Goal: Task Accomplishment & Management: Complete application form

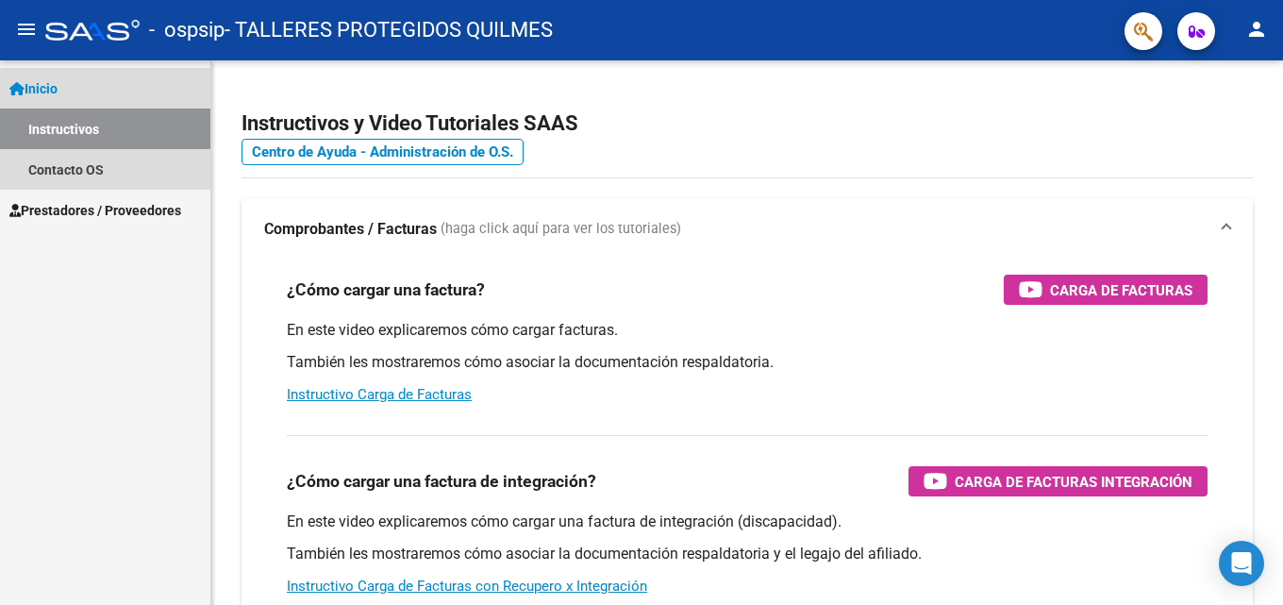
click at [54, 81] on span "Inicio" at bounding box center [33, 88] width 48 height 21
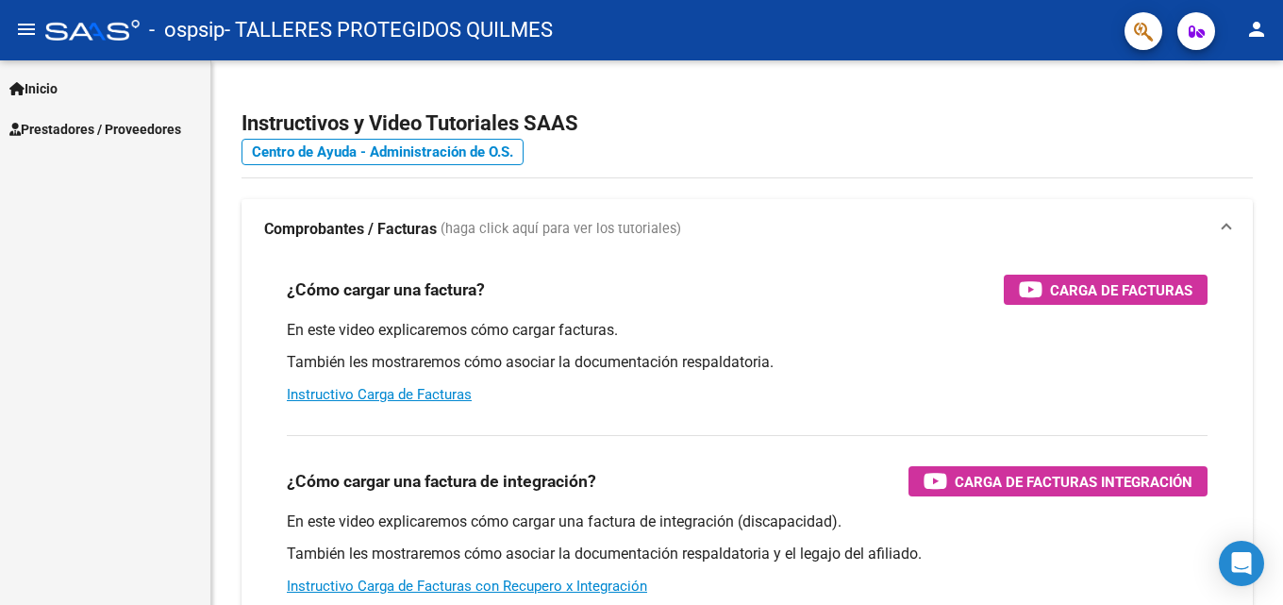
click at [83, 130] on span "Prestadores / Proveedores" at bounding box center [95, 129] width 172 height 21
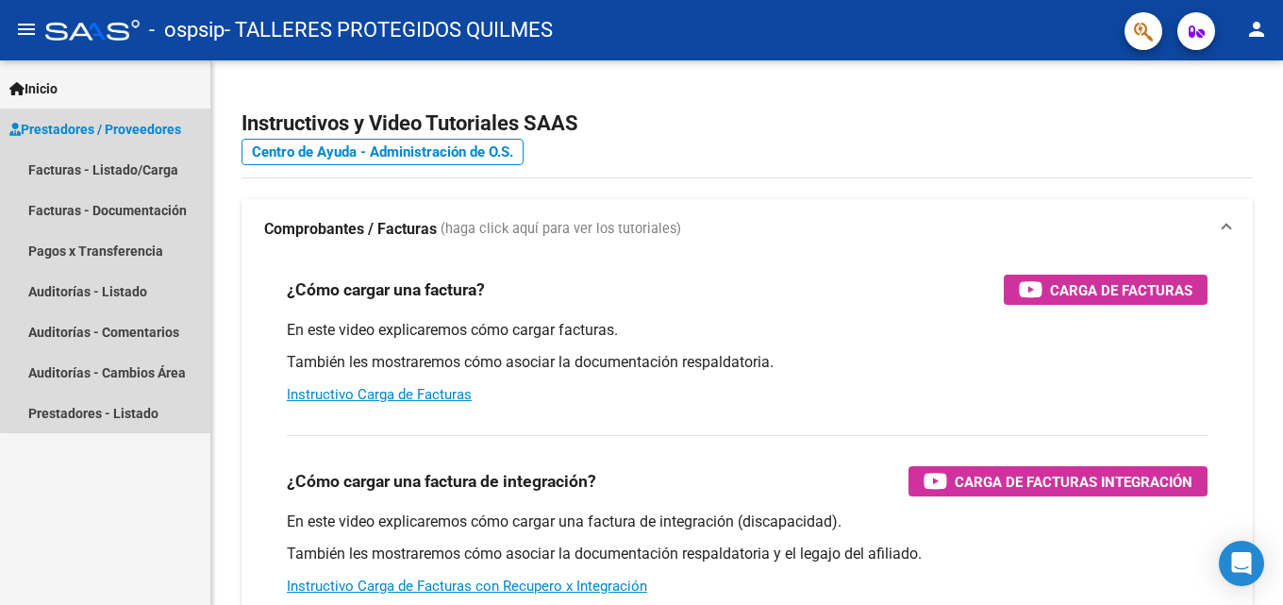
click at [141, 125] on span "Prestadores / Proveedores" at bounding box center [95, 129] width 172 height 21
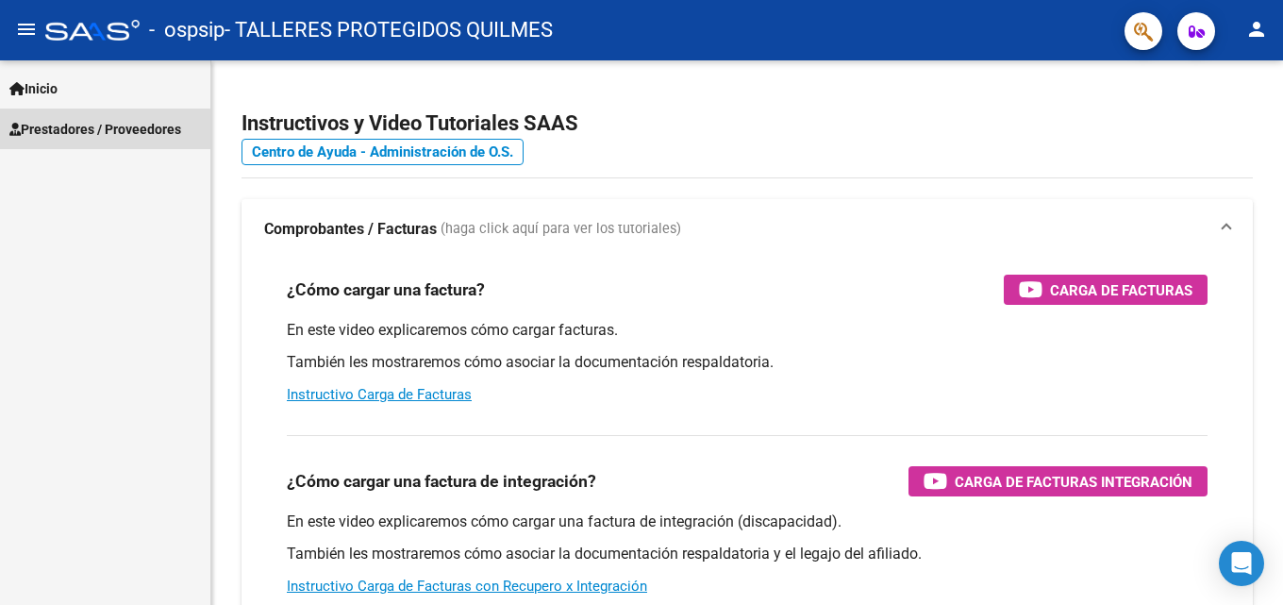
click at [92, 135] on span "Prestadores / Proveedores" at bounding box center [95, 129] width 172 height 21
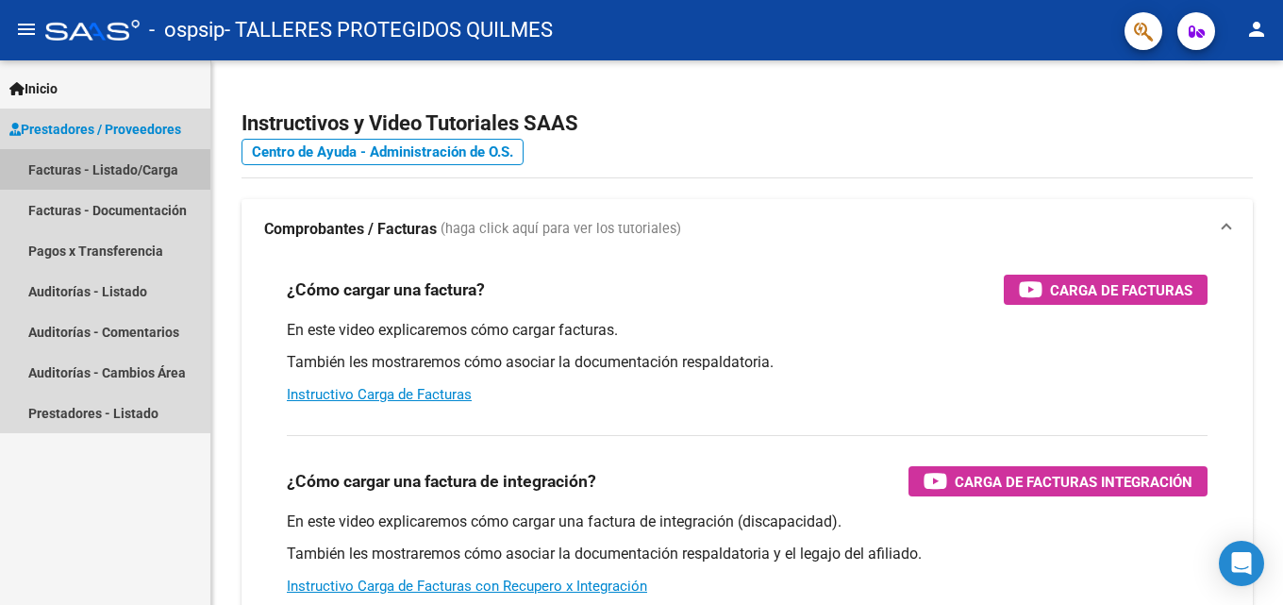
click at [69, 172] on link "Facturas - Listado/Carga" at bounding box center [105, 169] width 210 height 41
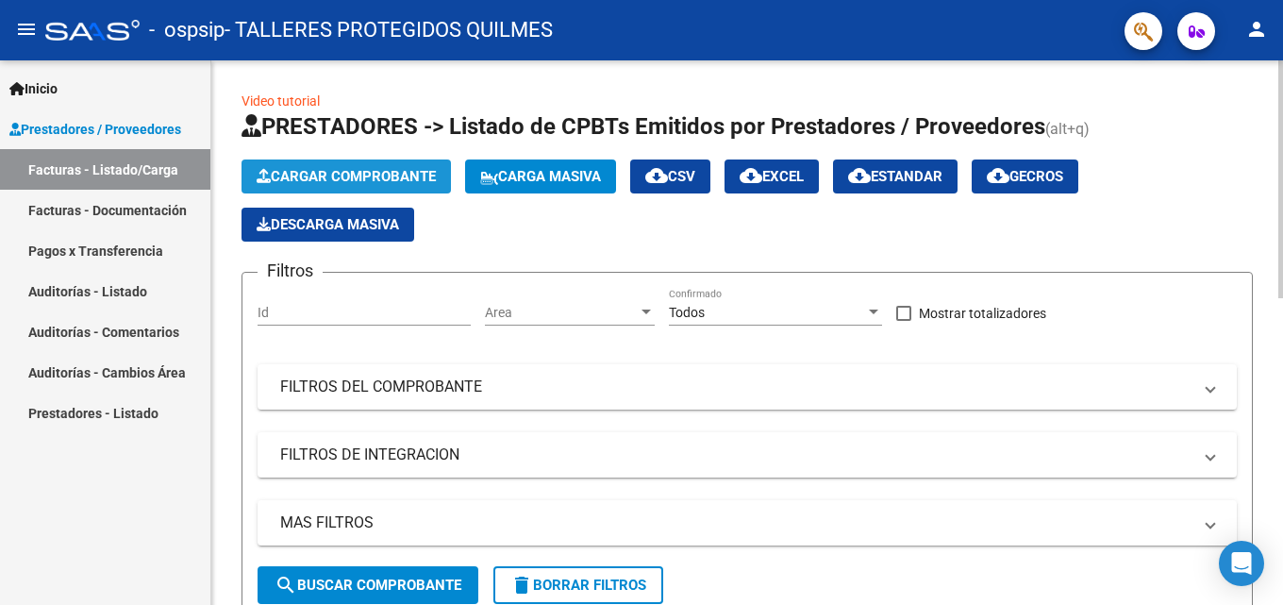
click at [356, 179] on span "Cargar Comprobante" at bounding box center [346, 176] width 179 height 17
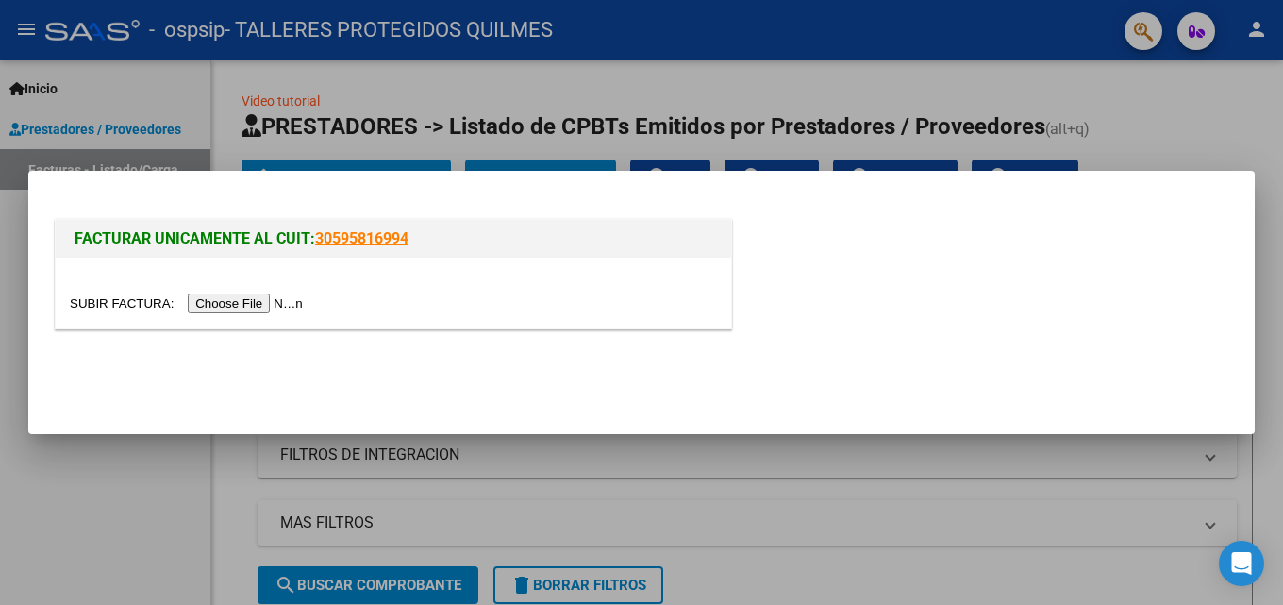
click at [206, 309] on input "file" at bounding box center [189, 303] width 239 height 20
click at [219, 300] on input "file" at bounding box center [189, 303] width 239 height 20
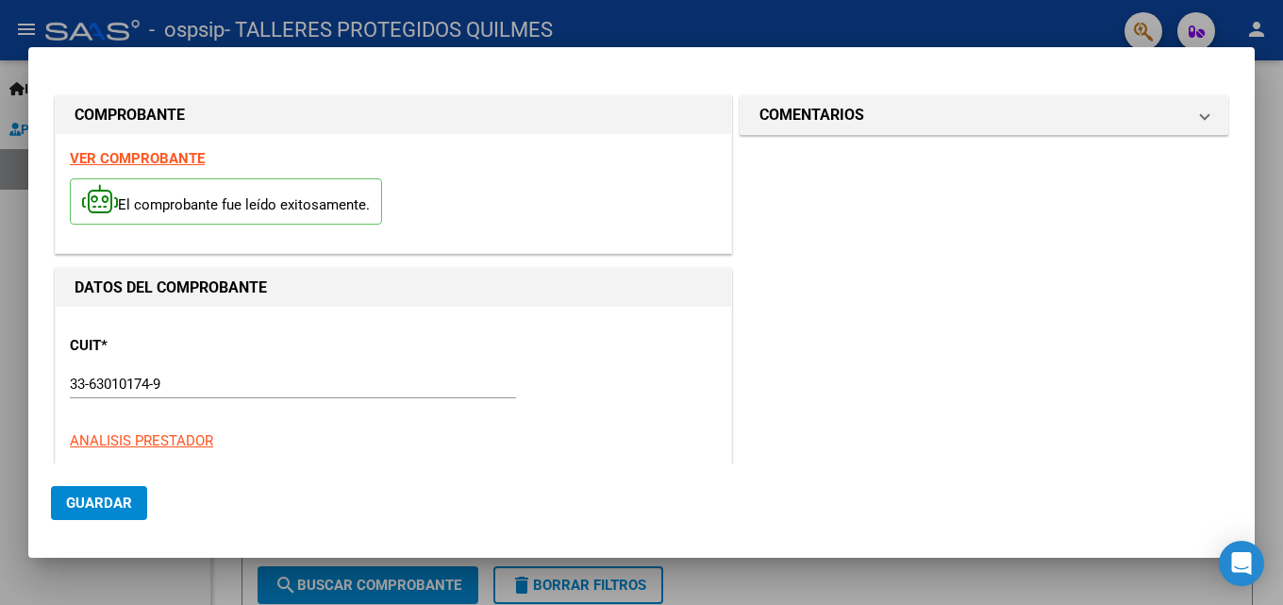
scroll to position [460, 0]
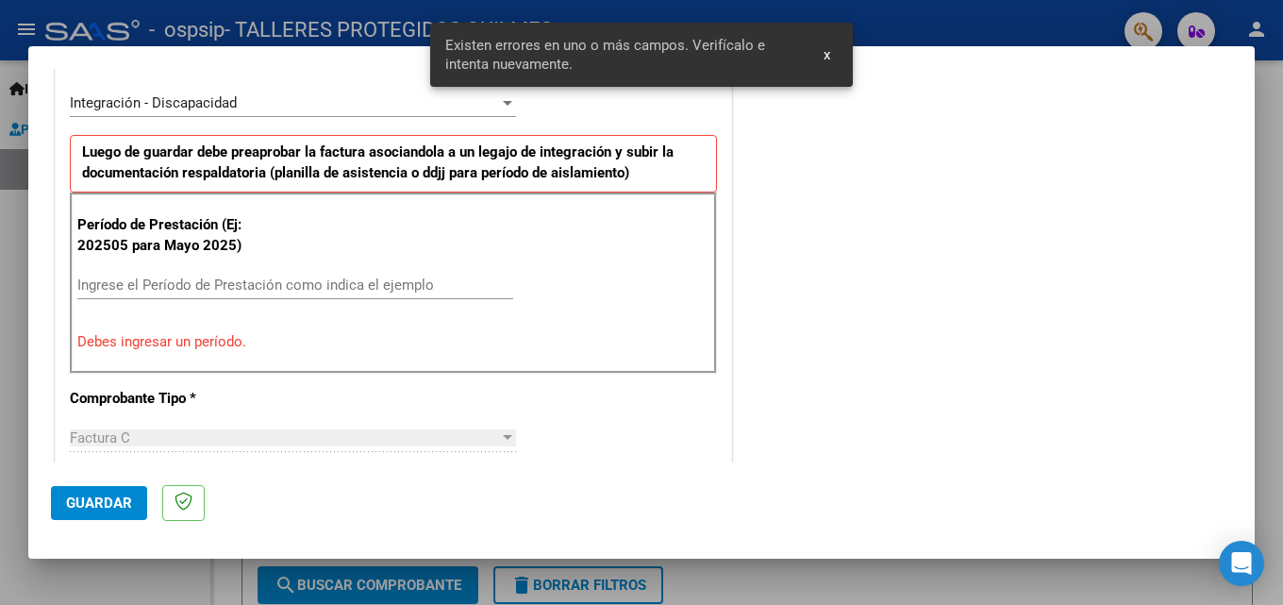
click at [171, 284] on input "Ingrese el Período de Prestación como indica el ejemplo" at bounding box center [295, 284] width 436 height 17
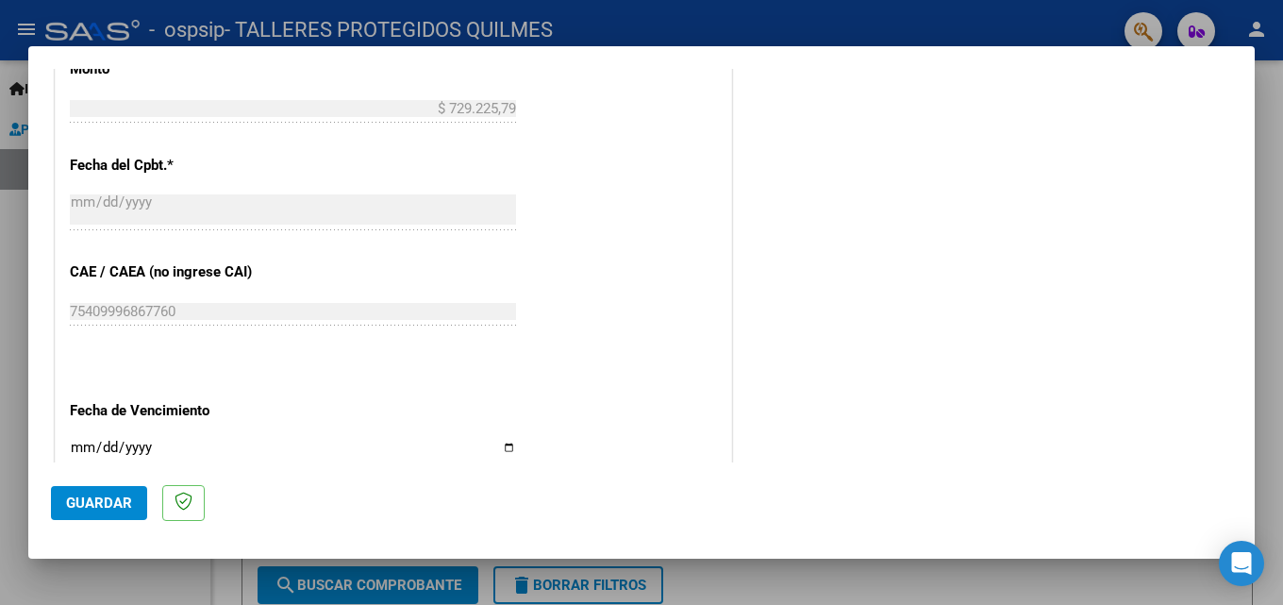
scroll to position [1121, 0]
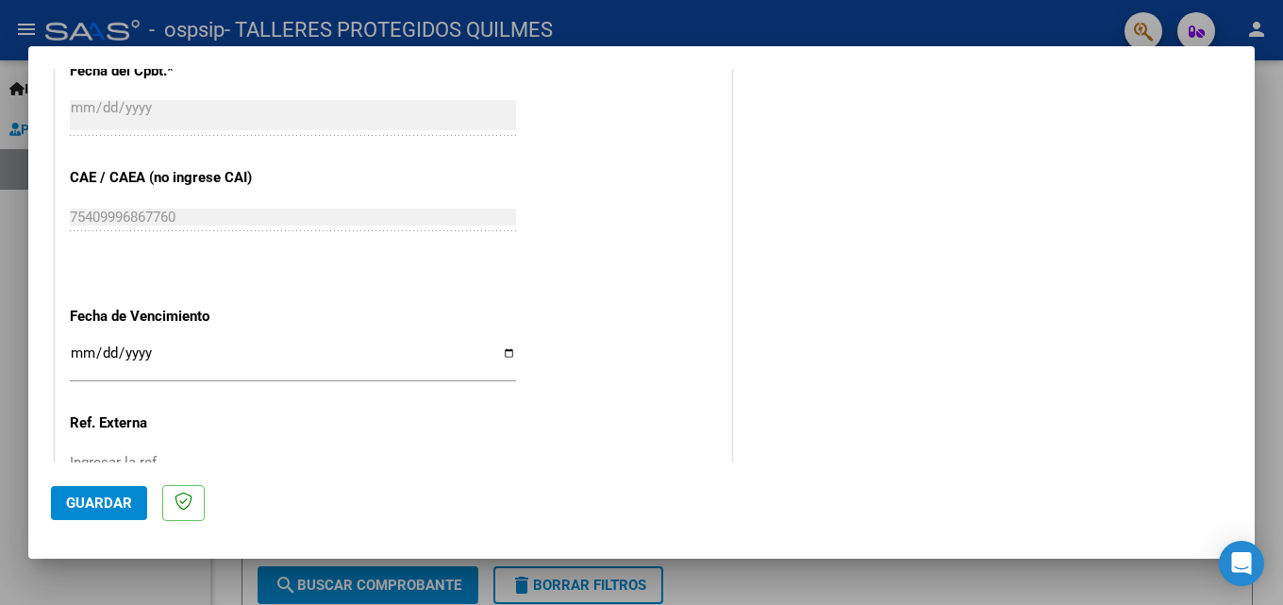
type input "202509"
click at [72, 349] on input "Ingresar la fecha" at bounding box center [293, 360] width 446 height 30
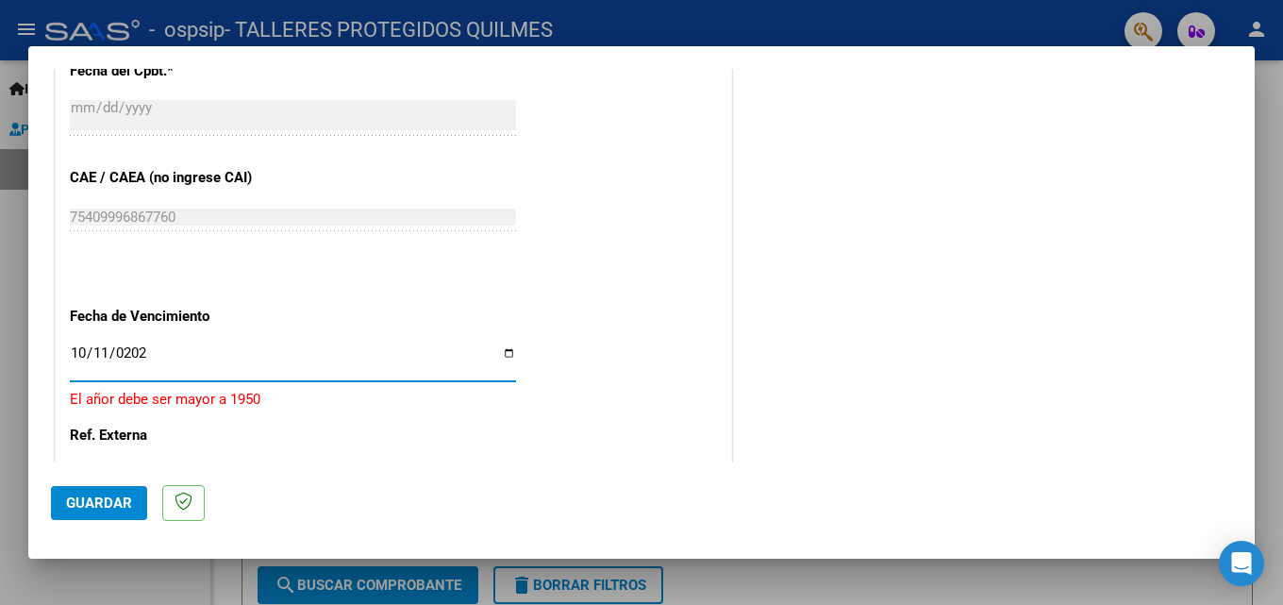
type input "[DATE]"
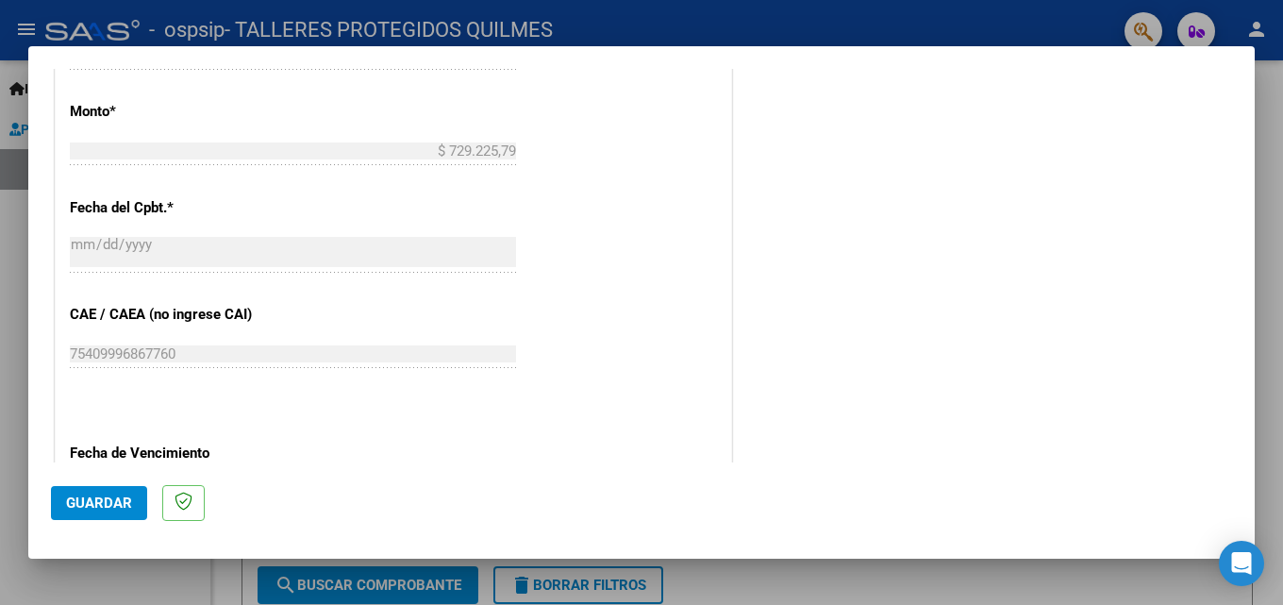
scroll to position [1267, 0]
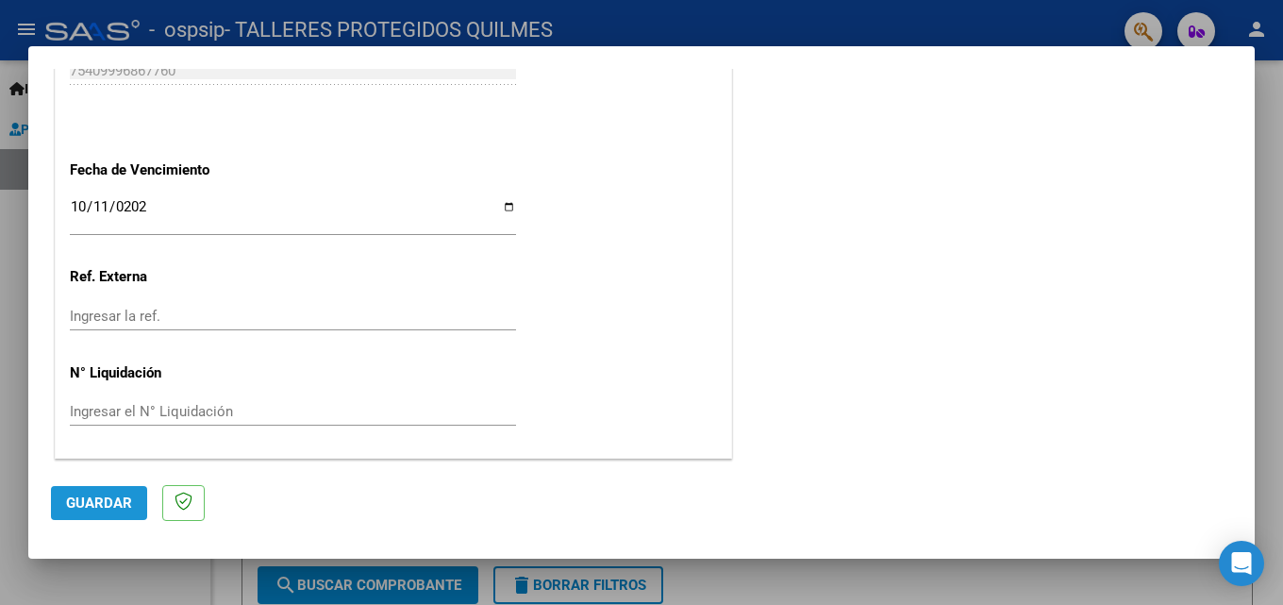
click at [90, 503] on span "Guardar" at bounding box center [99, 502] width 66 height 17
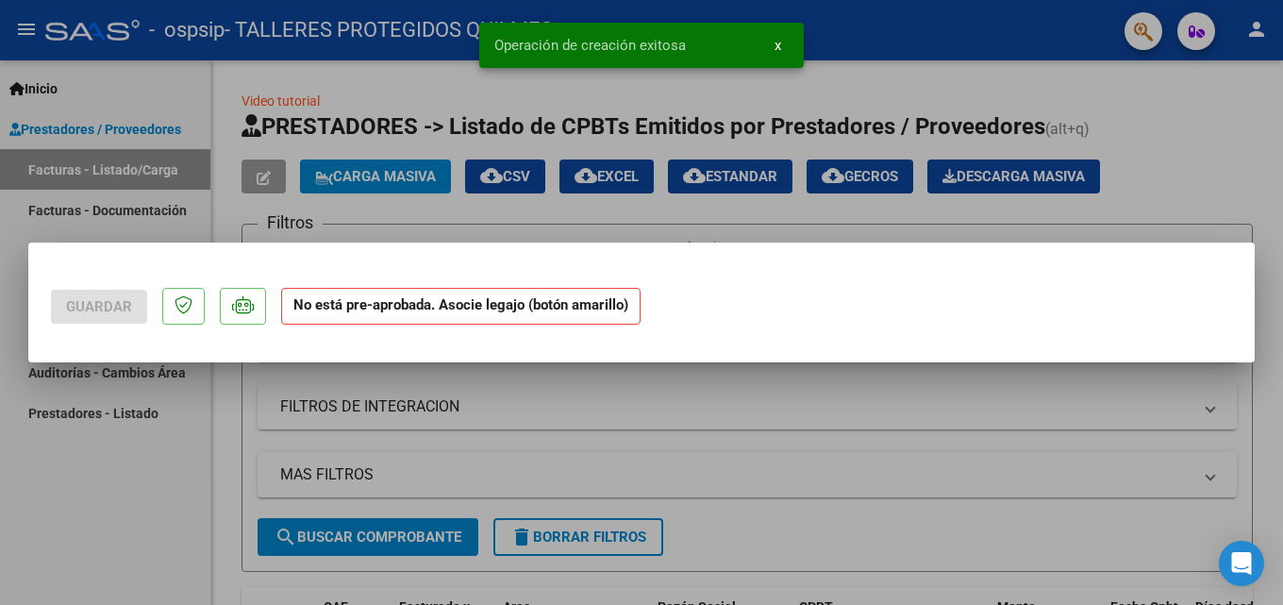
scroll to position [0, 0]
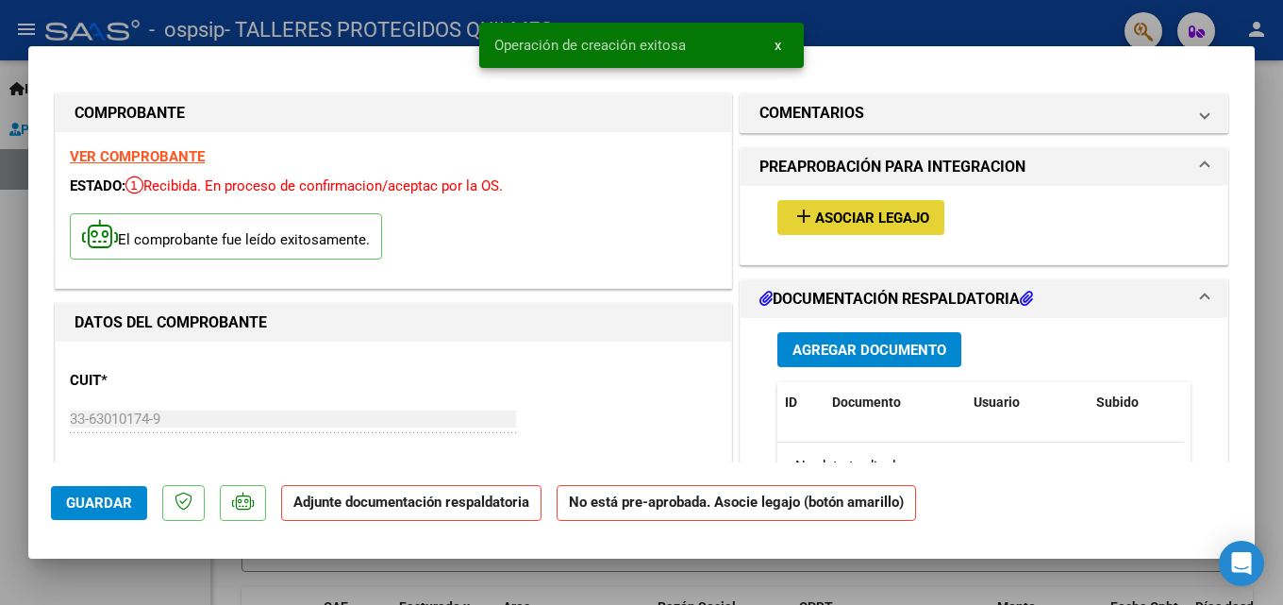
click at [839, 229] on button "add Asociar Legajo" at bounding box center [860, 217] width 167 height 35
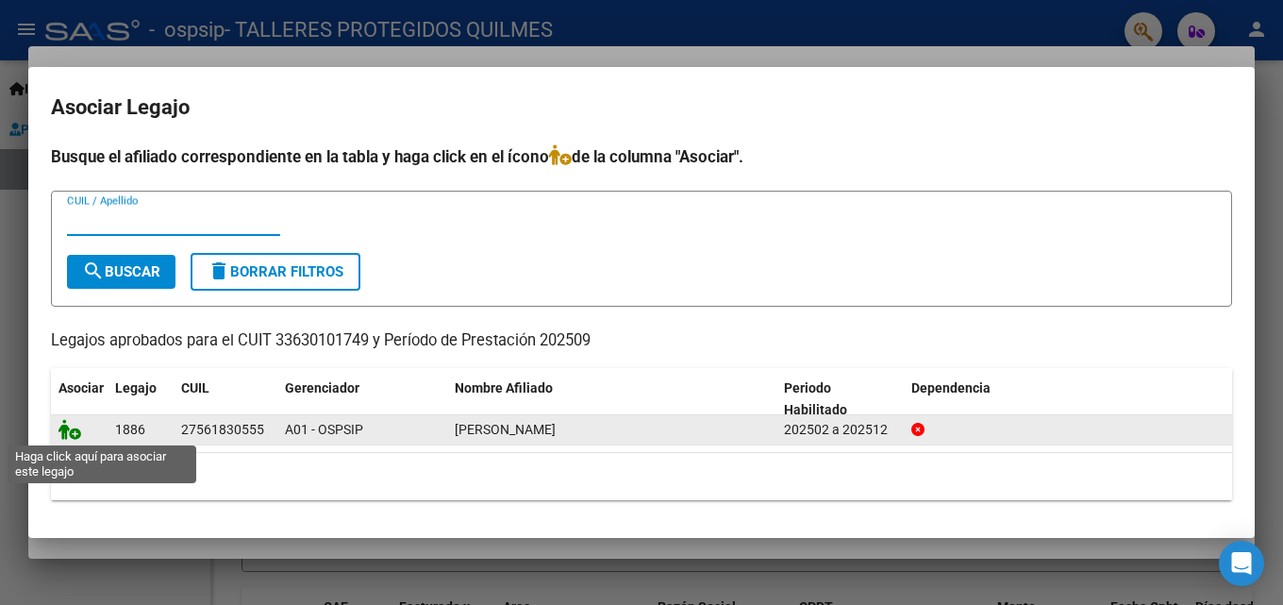
click at [67, 433] on icon at bounding box center [69, 429] width 23 height 21
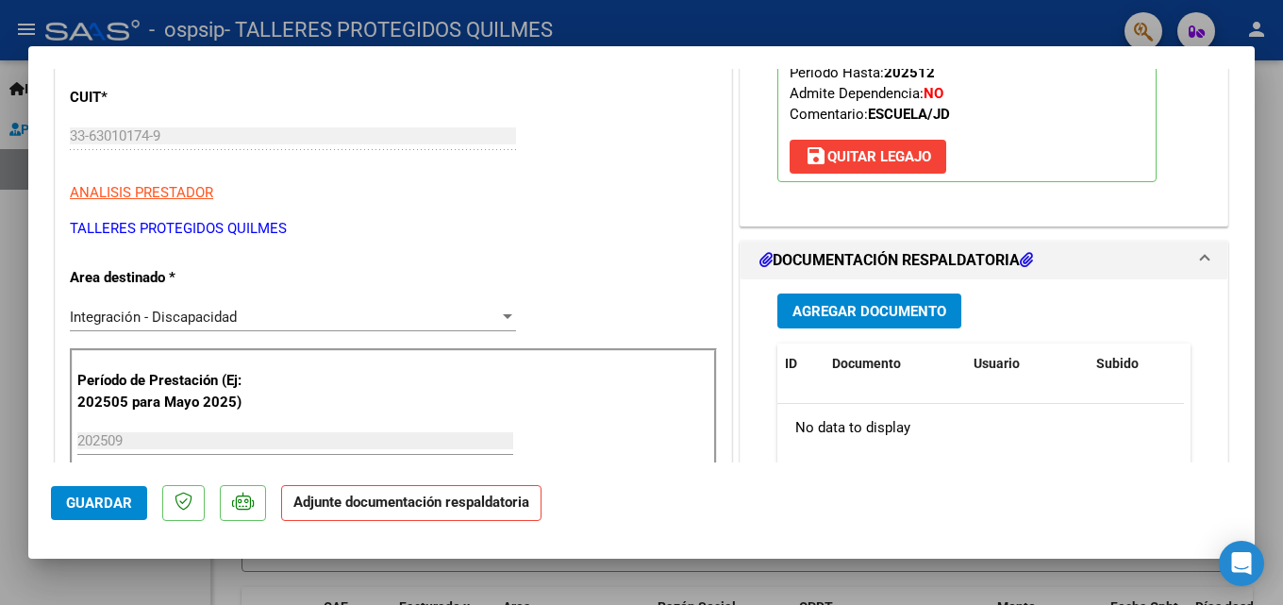
scroll to position [377, 0]
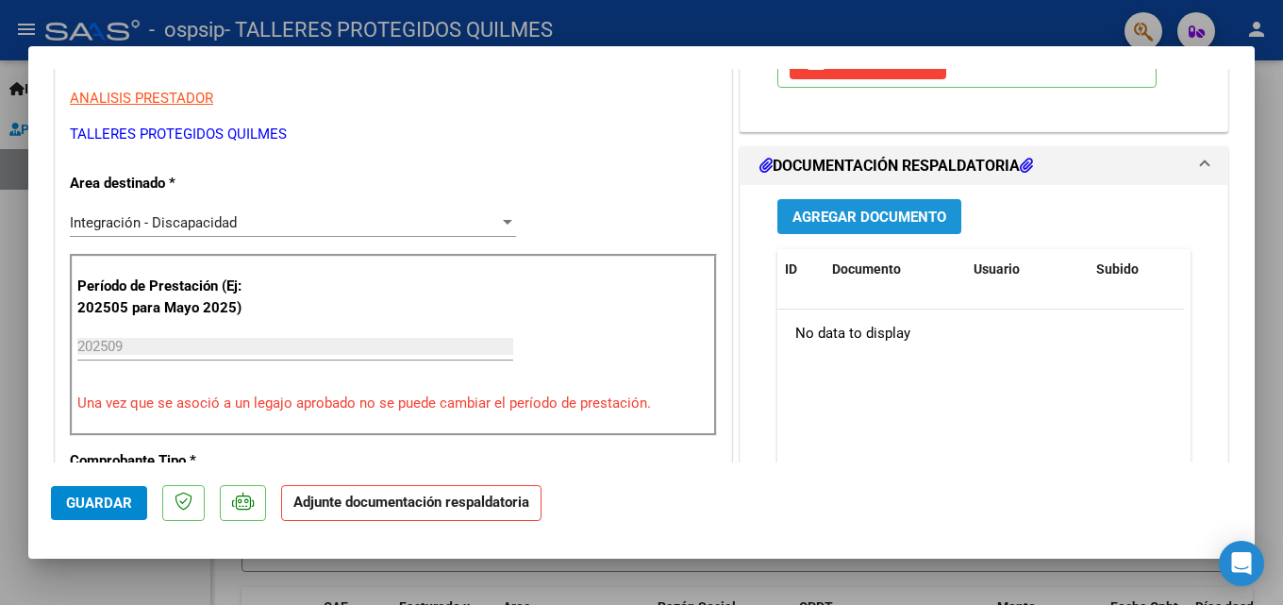
click at [835, 223] on span "Agregar Documento" at bounding box center [870, 217] width 154 height 17
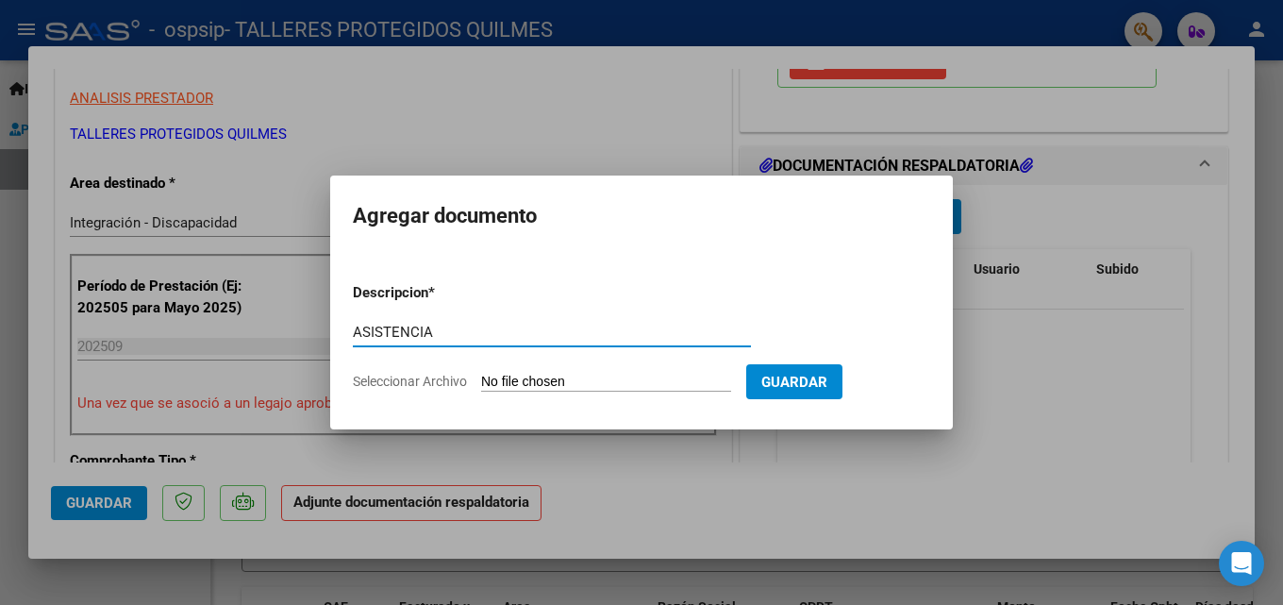
type input "ASISTENCIA"
click at [371, 382] on span "Seleccionar Archivo" at bounding box center [410, 381] width 114 height 15
click at [481, 382] on input "Seleccionar Archivo" at bounding box center [606, 383] width 250 height 18
type input "C:\fakepath\asistencia.pdf"
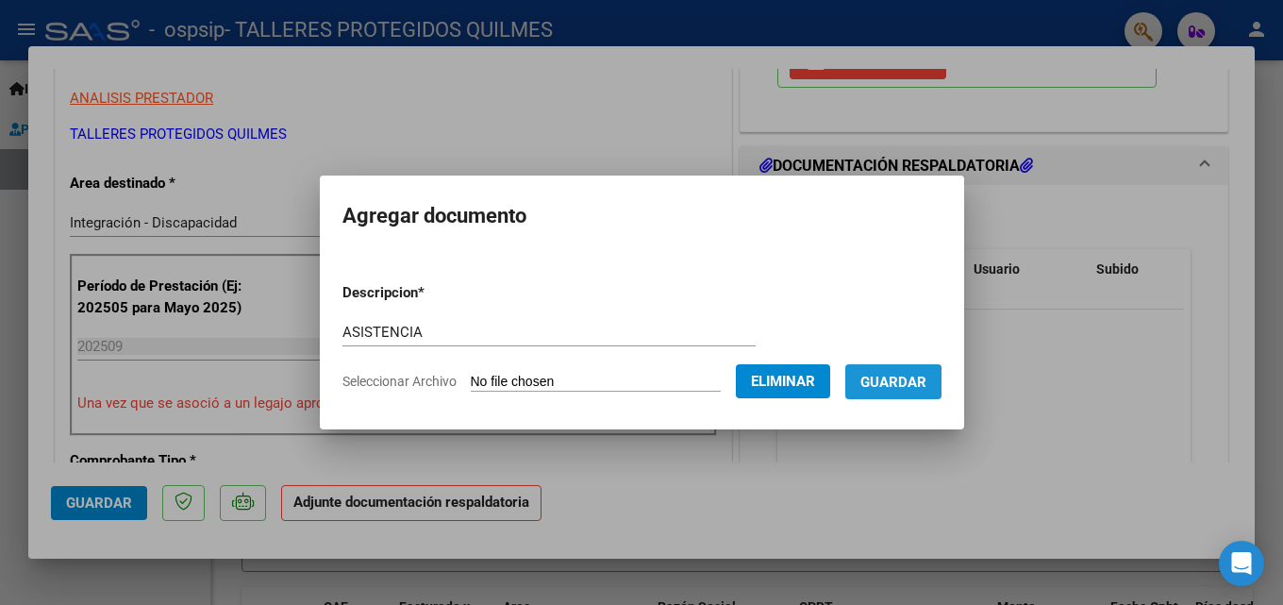
click at [893, 384] on span "Guardar" at bounding box center [894, 382] width 66 height 17
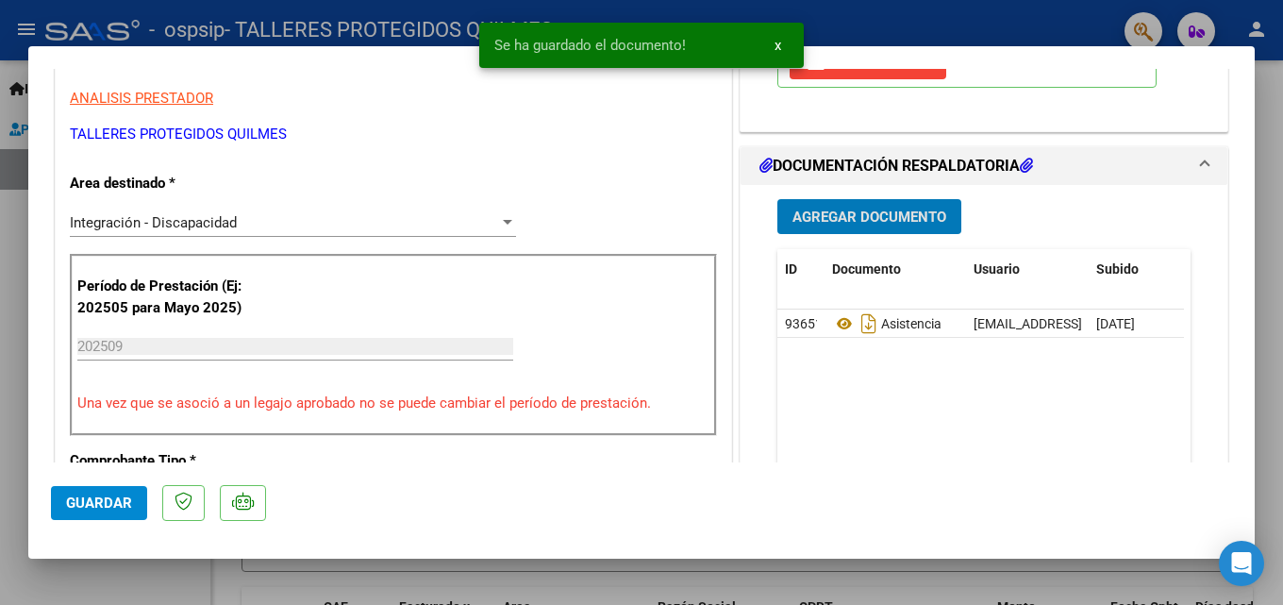
click at [793, 216] on span "Agregar Documento" at bounding box center [870, 217] width 154 height 17
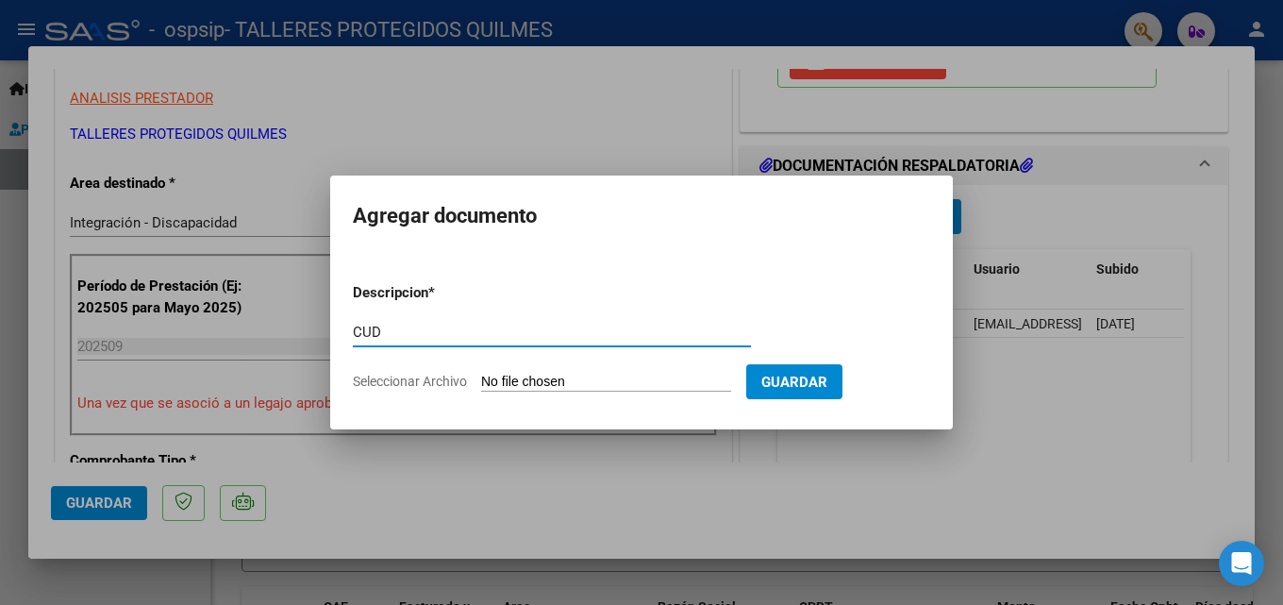
type input "CUD"
click at [388, 373] on app-file-uploader "Seleccionar Archivo" at bounding box center [549, 381] width 393 height 17
click at [416, 381] on span "Seleccionar Archivo" at bounding box center [410, 381] width 114 height 15
click at [481, 381] on input "Seleccionar Archivo" at bounding box center [606, 383] width 250 height 18
type input "C:\fakepath\CUD.pdf"
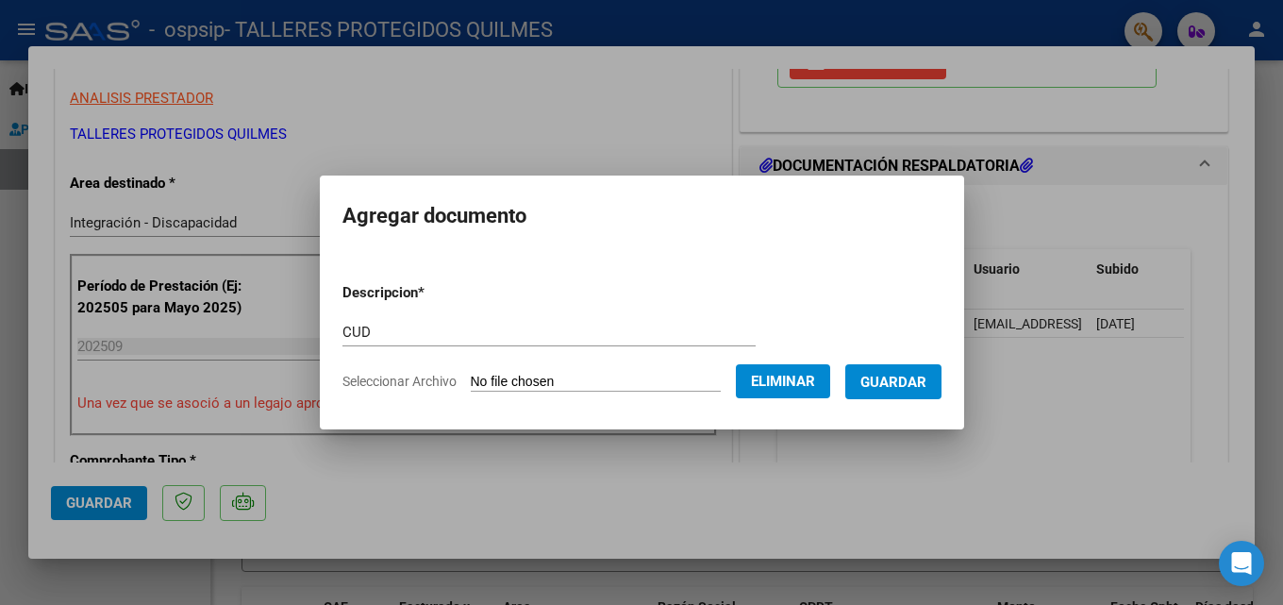
click at [918, 379] on span "Guardar" at bounding box center [894, 382] width 66 height 17
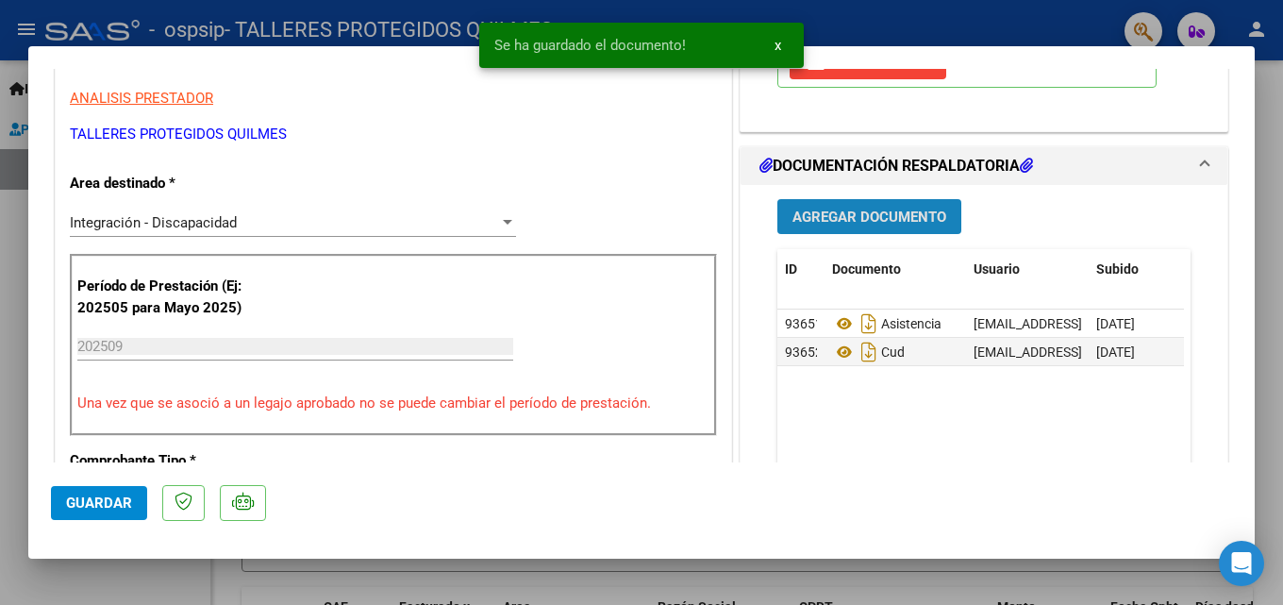
click at [878, 217] on span "Agregar Documento" at bounding box center [870, 217] width 154 height 17
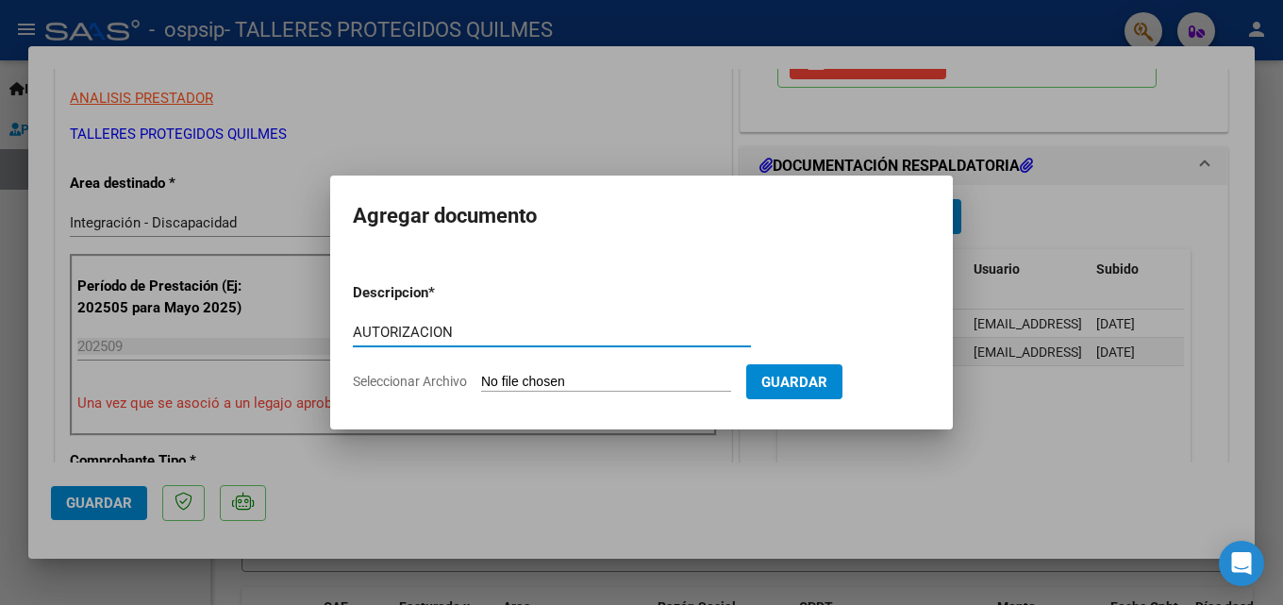
type input "AUTORIZACION"
click at [406, 387] on span "Seleccionar Archivo" at bounding box center [410, 381] width 114 height 15
click at [481, 387] on input "Seleccionar Archivo" at bounding box center [606, 383] width 250 height 18
type input "C:\fakepath\[PERSON_NAME] AUTORIZACION 2025 SEGUN RESOLUCION 360 22_firmado.pdf"
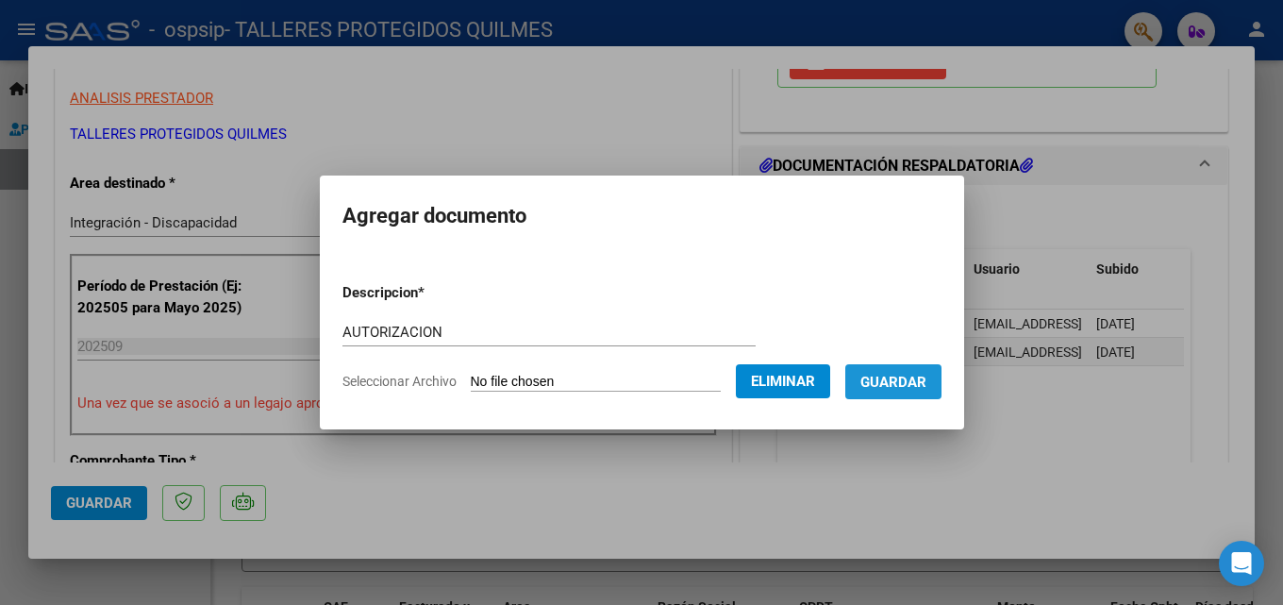
click at [921, 387] on span "Guardar" at bounding box center [894, 382] width 66 height 17
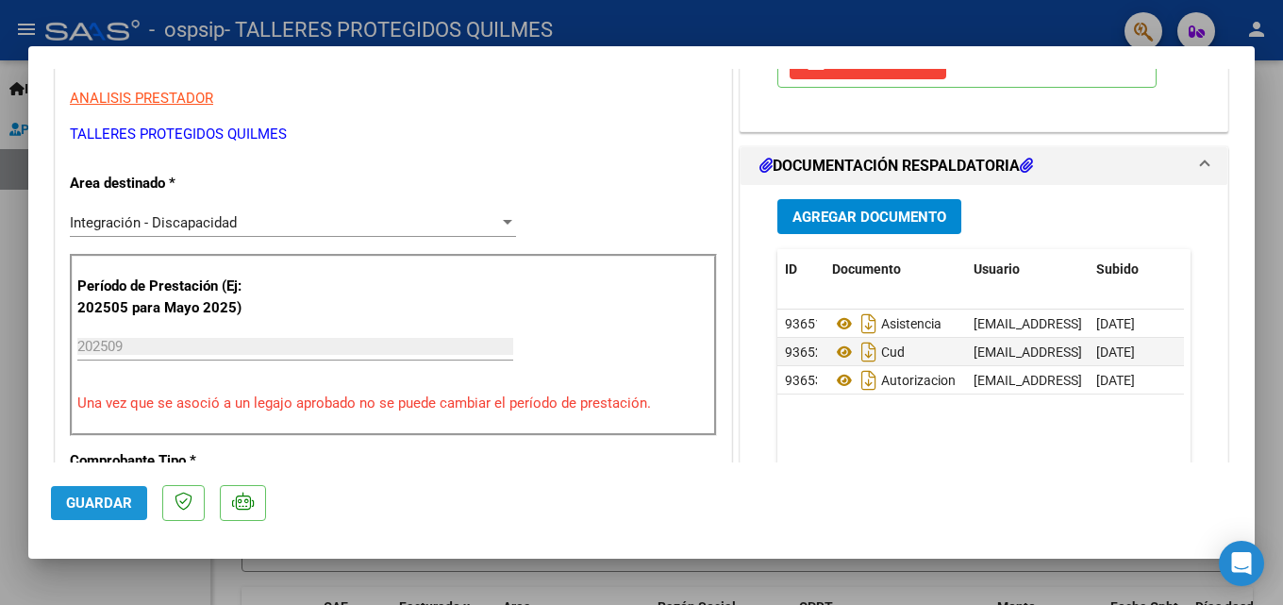
click at [102, 510] on span "Guardar" at bounding box center [99, 502] width 66 height 17
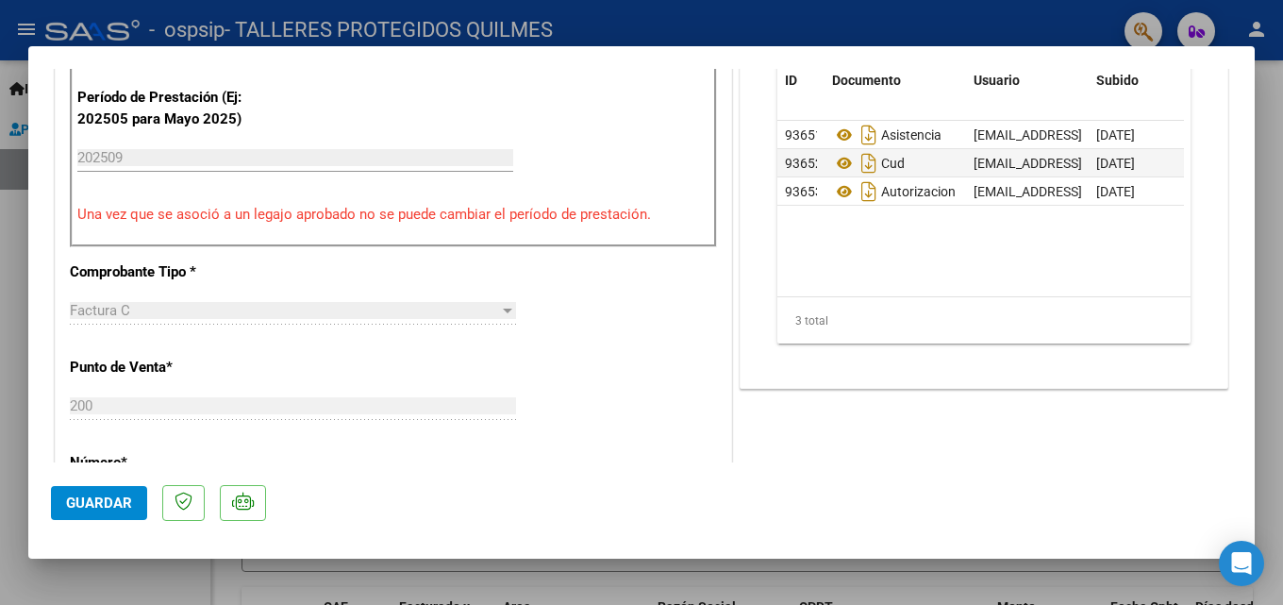
click at [57, 501] on button "Guardar" at bounding box center [99, 503] width 96 height 34
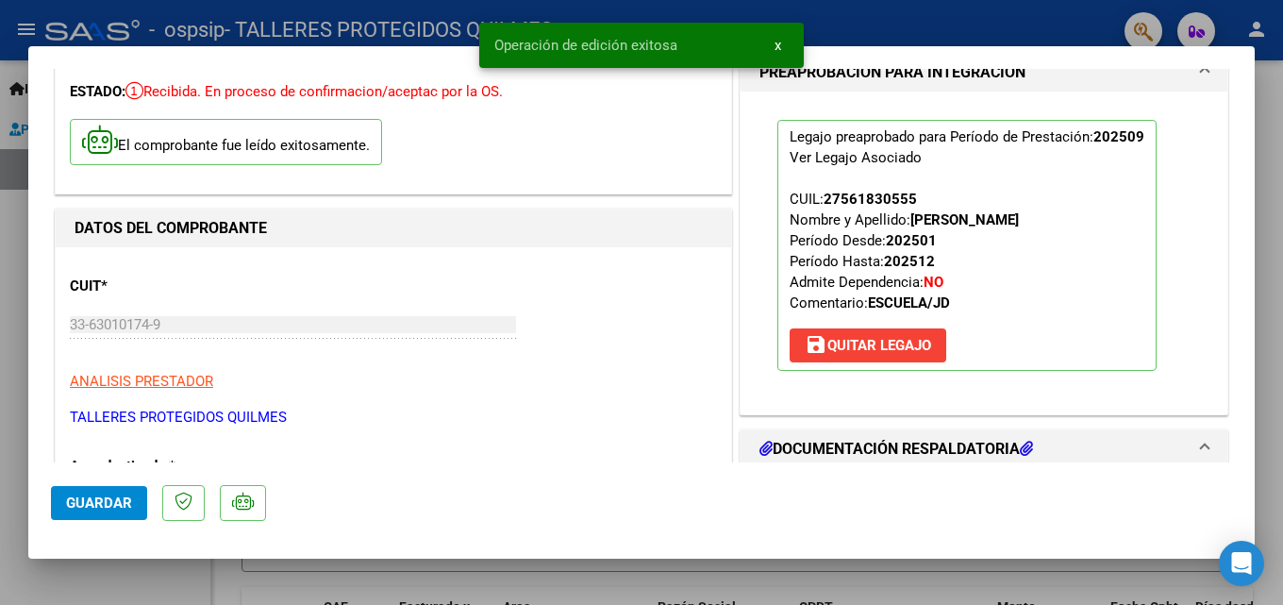
scroll to position [0, 0]
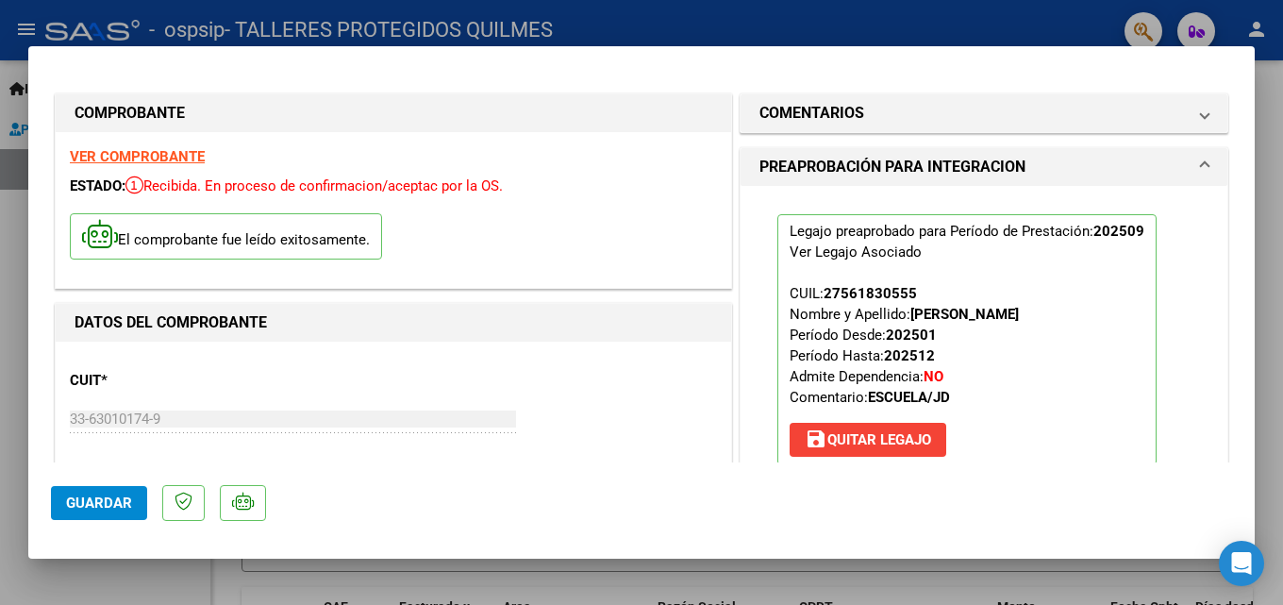
click at [847, 16] on div at bounding box center [641, 302] width 1283 height 605
type input "$ 0,00"
